Goal: Information Seeking & Learning: Learn about a topic

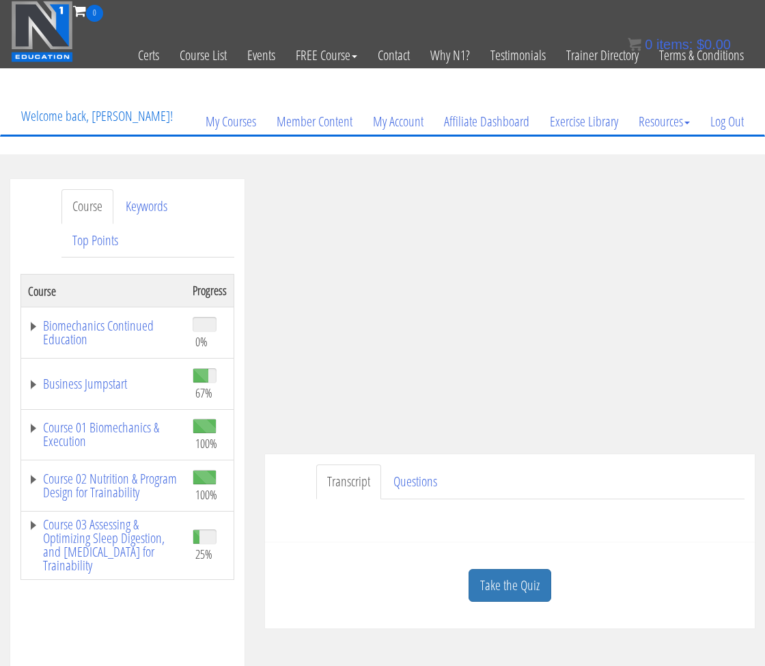
click at [291, 165] on section "Course Keywords Top Points Course Progress Biomechanics Continued Education 0% …" at bounding box center [382, 581] width 765 height 854
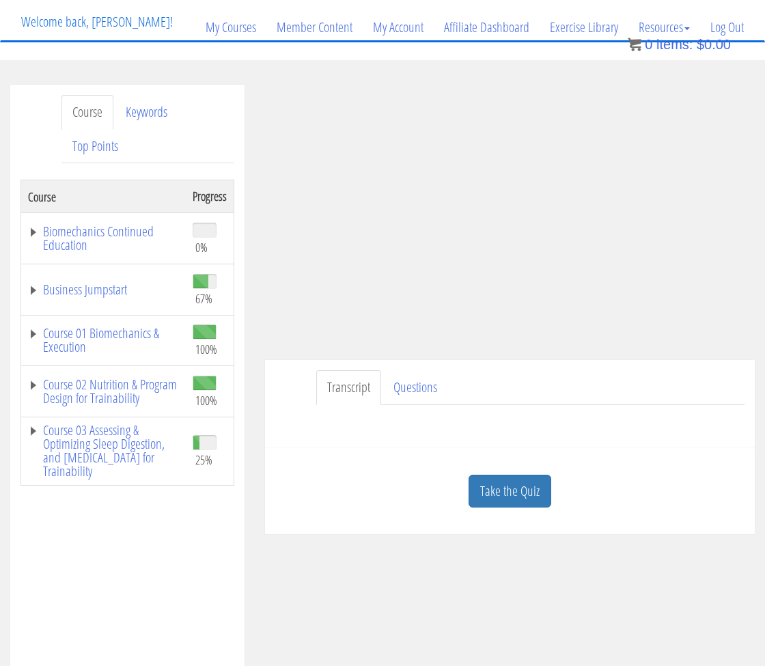
scroll to position [113, 0]
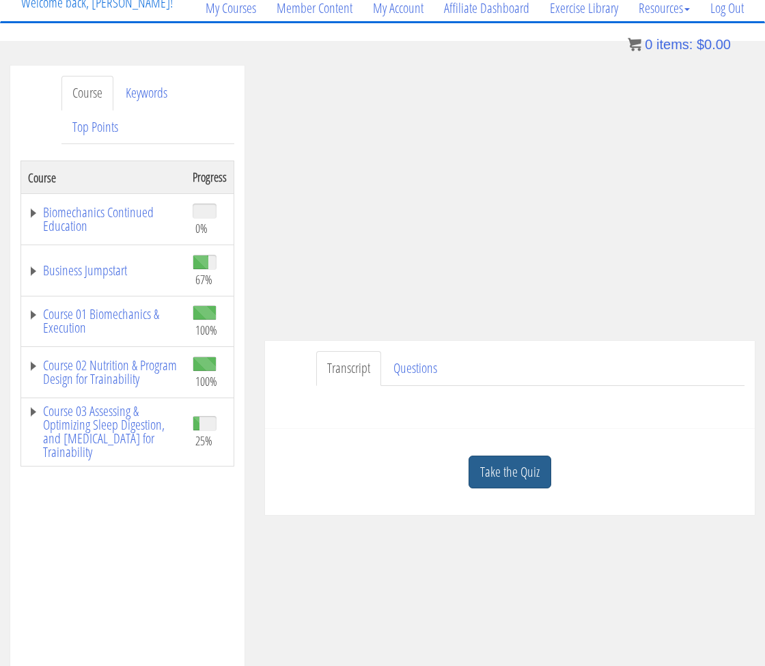
click at [524, 476] on link "Take the Quiz" at bounding box center [510, 472] width 83 height 33
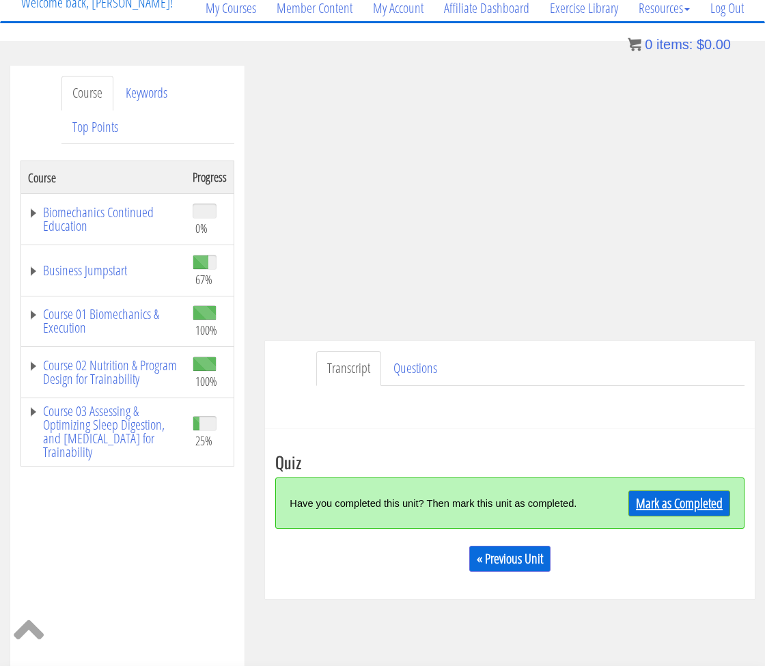
click at [668, 500] on link "Mark as Completed" at bounding box center [679, 503] width 102 height 26
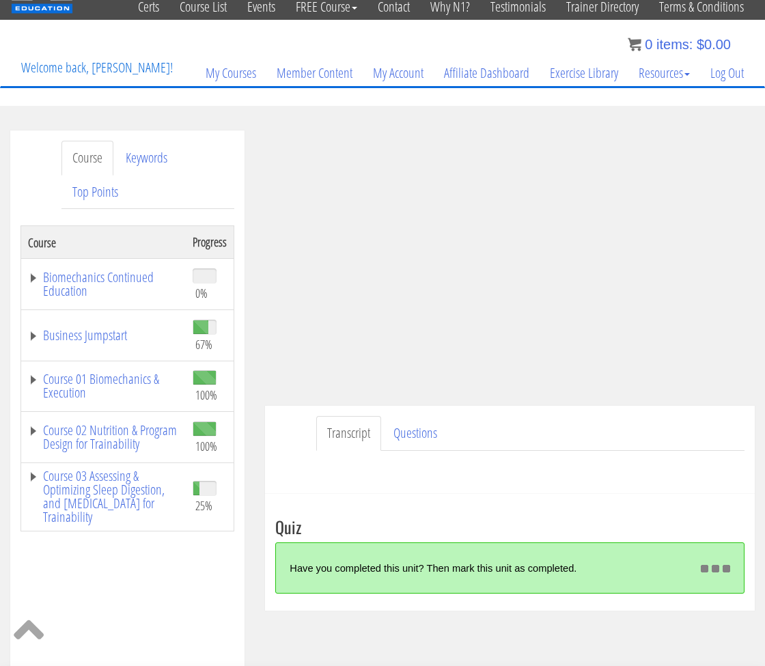
scroll to position [18, 0]
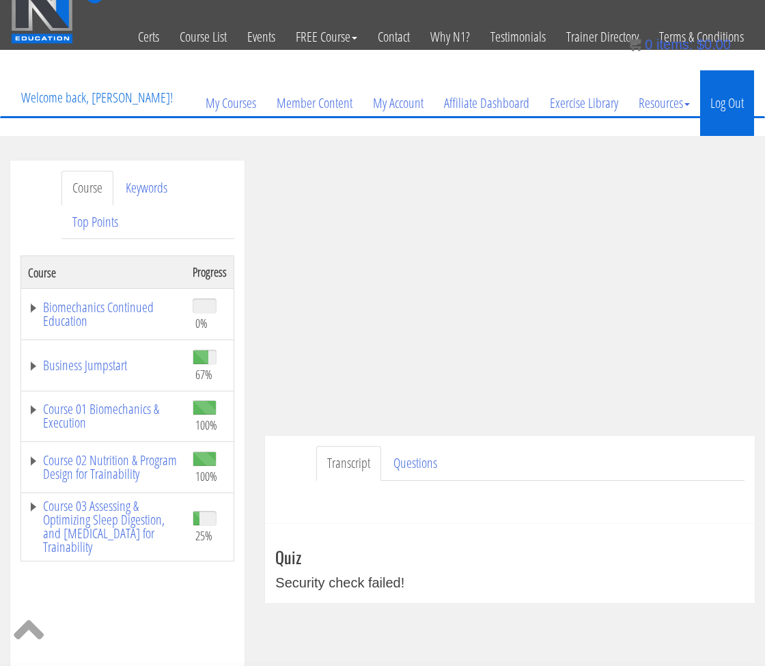
click at [741, 107] on link "Log Out" at bounding box center [727, 103] width 54 height 66
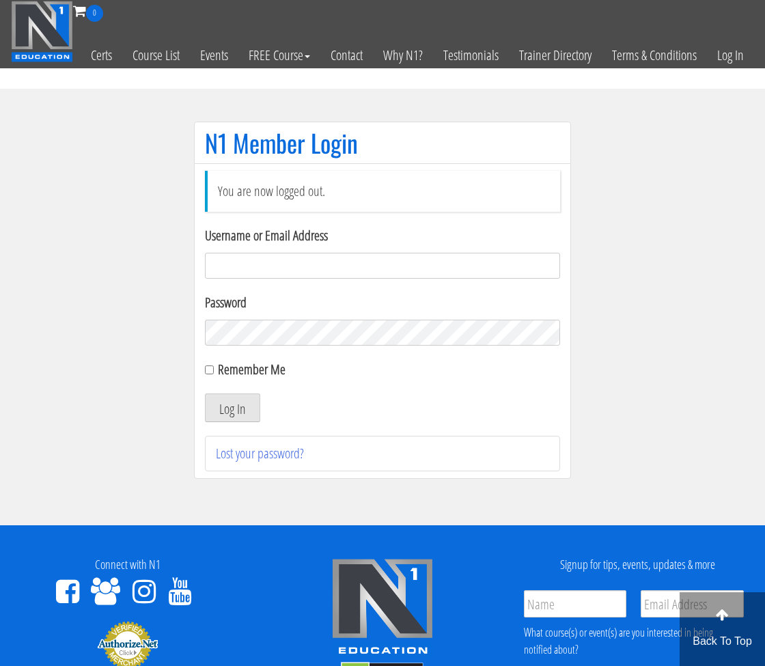
type input "[EMAIL_ADDRESS][DOMAIN_NAME]"
click at [232, 410] on button "Log In" at bounding box center [232, 407] width 55 height 29
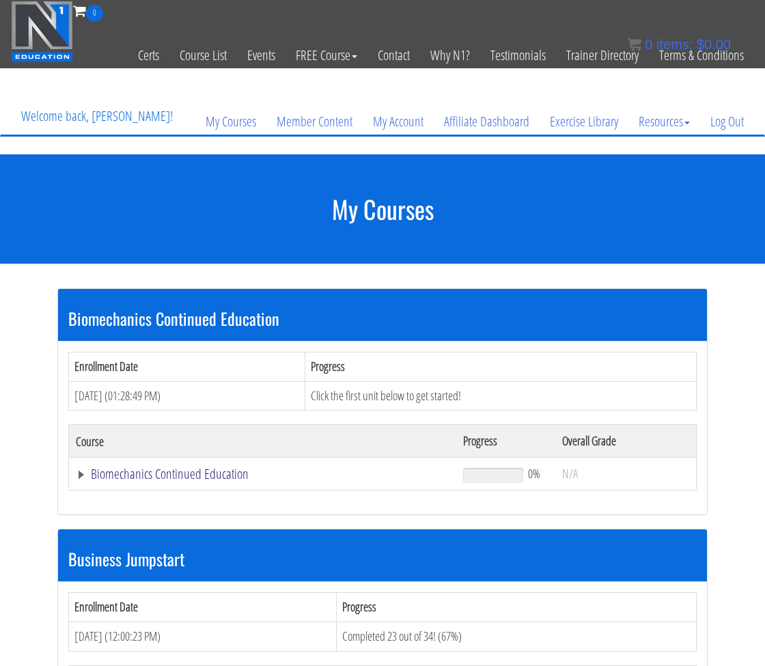
click at [85, 470] on link "Biomechanics Continued Education" at bounding box center [263, 474] width 374 height 14
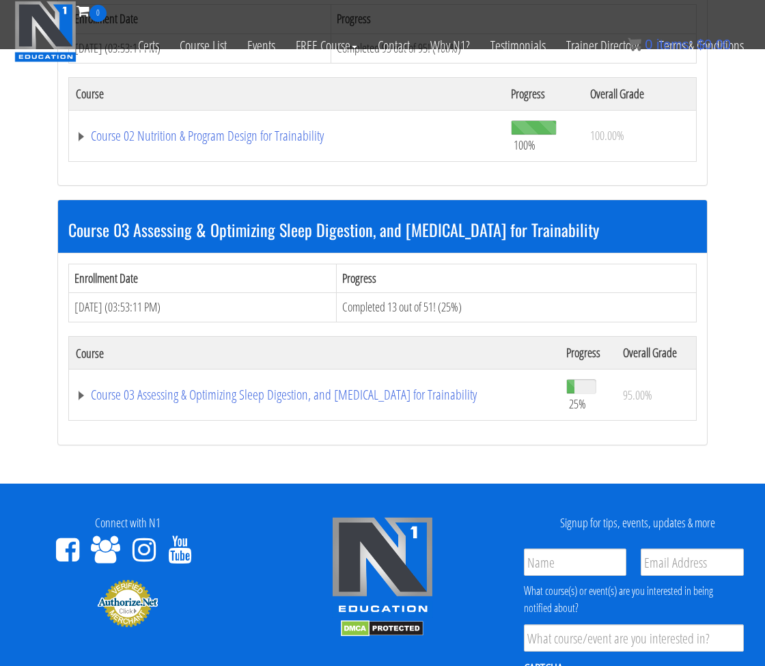
scroll to position [1058, 0]
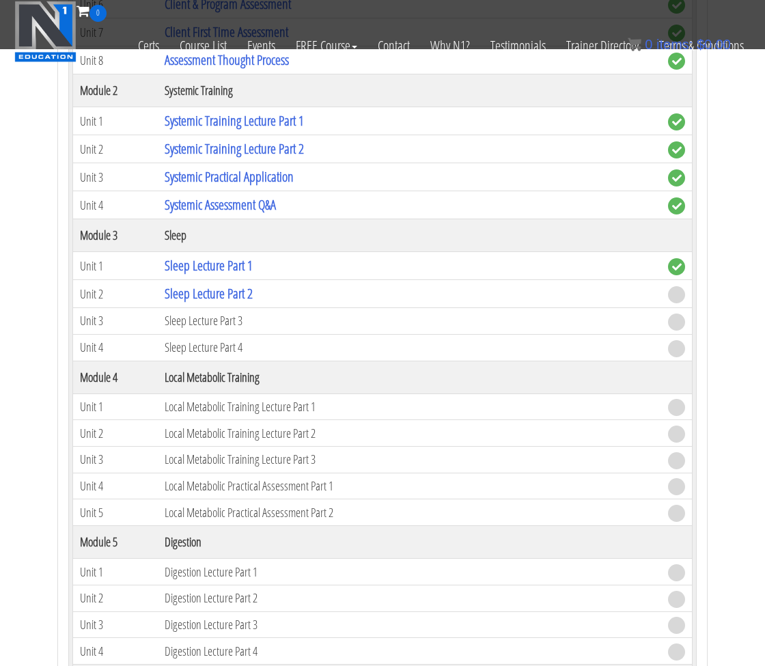
scroll to position [1697, 0]
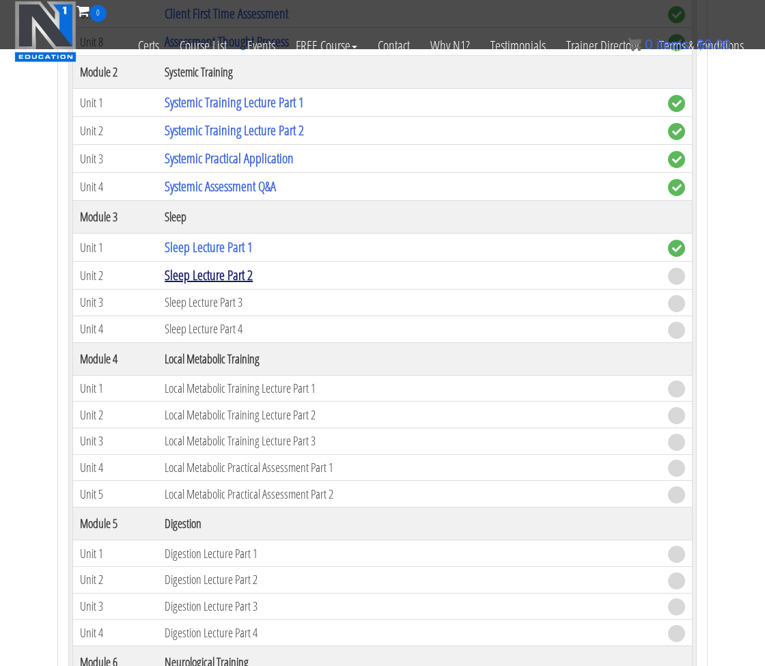
click at [202, 268] on link "Sleep Lecture Part 2" at bounding box center [209, 275] width 88 height 18
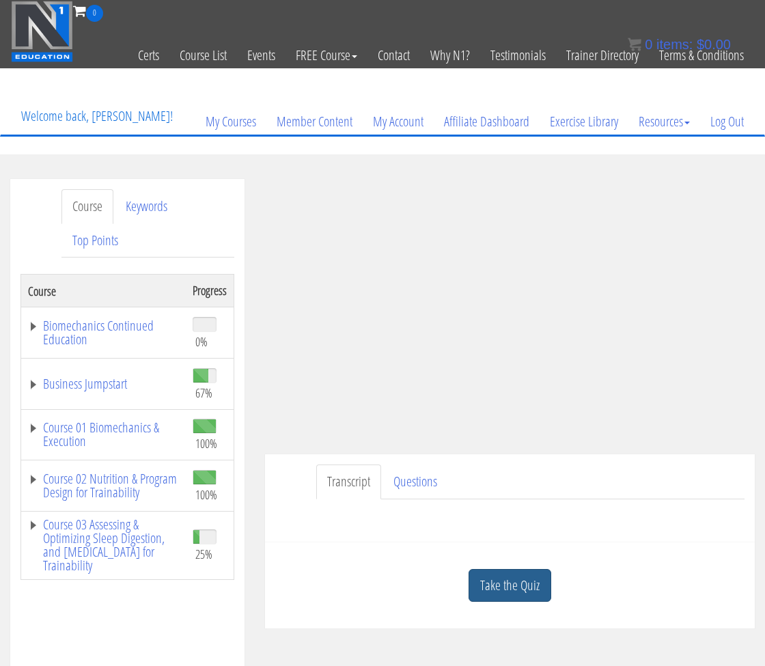
click at [503, 584] on link "Take the Quiz" at bounding box center [510, 585] width 83 height 33
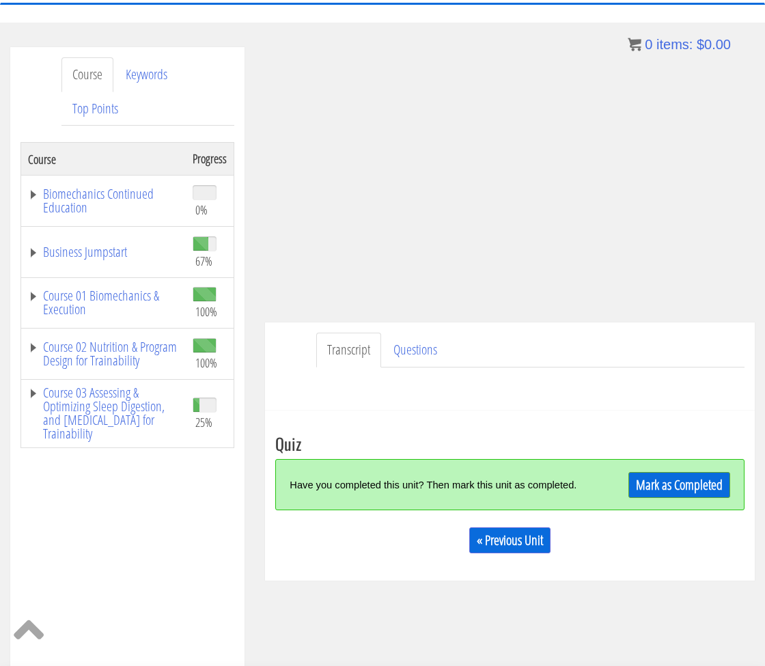
scroll to position [175, 0]
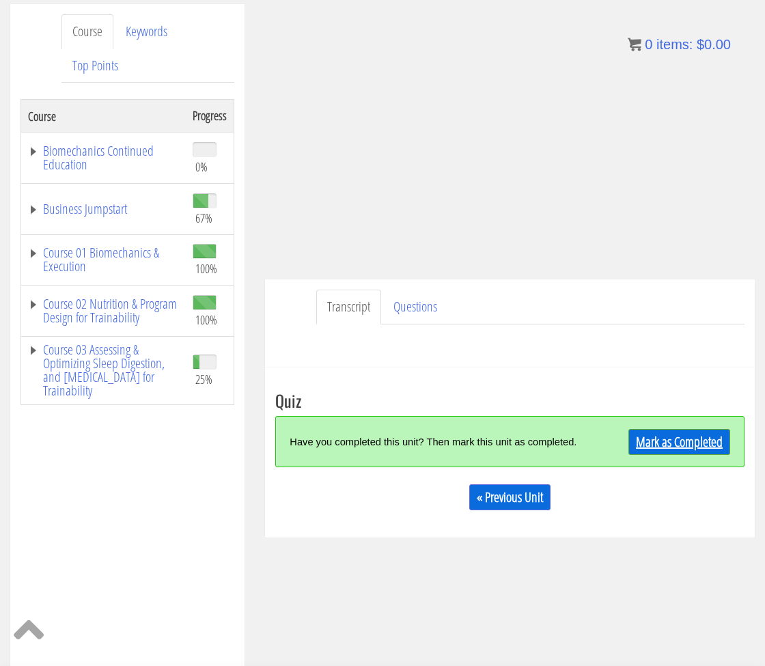
click at [702, 446] on link "Mark as Completed" at bounding box center [679, 442] width 102 height 26
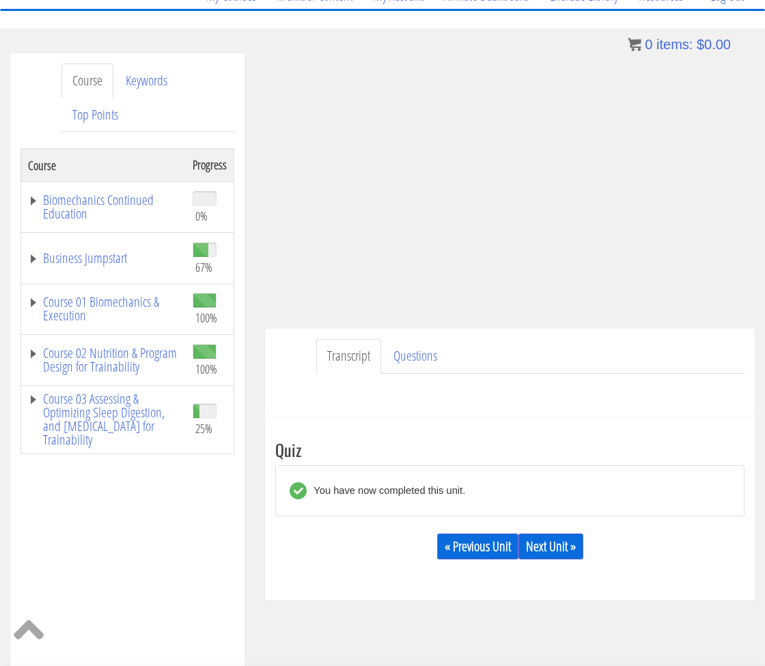
scroll to position [113, 0]
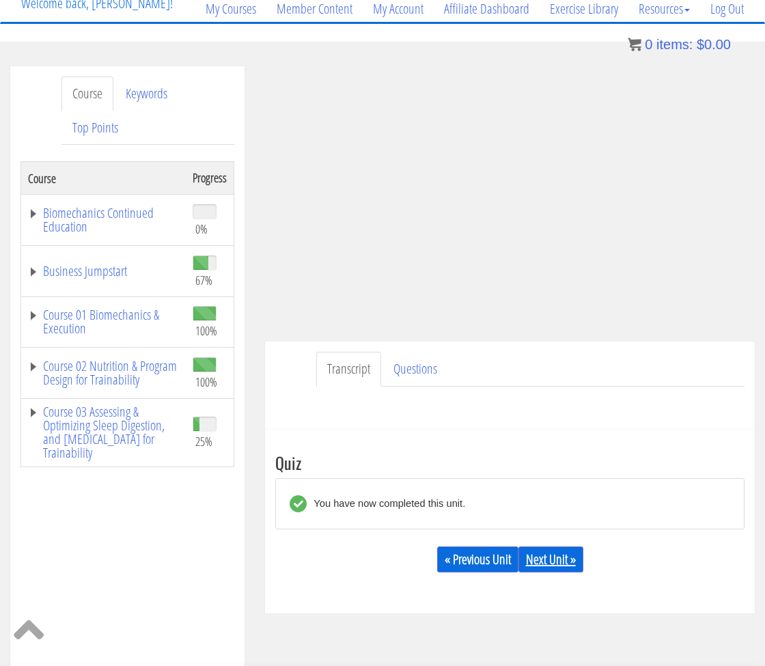
click at [563, 561] on link "Next Unit »" at bounding box center [550, 559] width 65 height 26
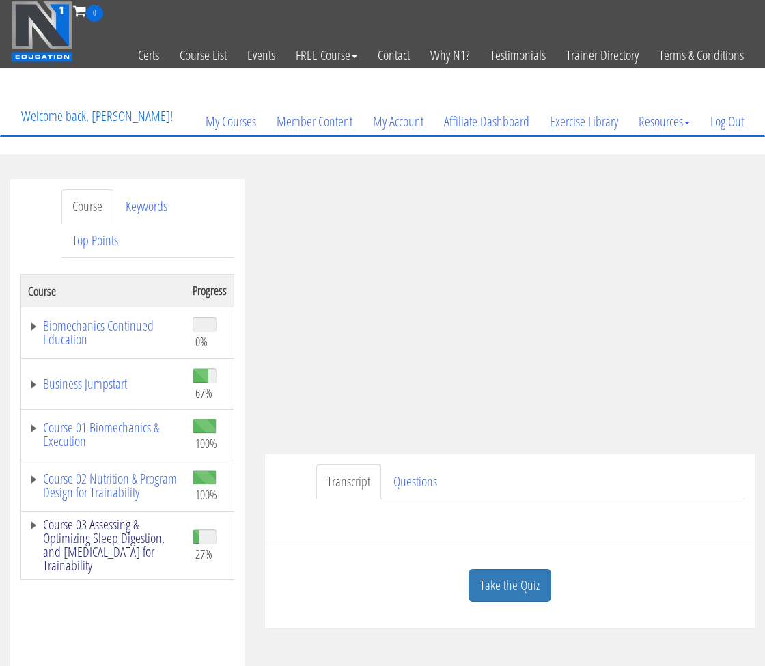
click at [34, 528] on link "Course 03 Assessing & Optimizing Sleep Digestion, and [MEDICAL_DATA] for Traina…" at bounding box center [103, 545] width 151 height 55
